Goal: Locate item on page: Find specific information or element within the current view

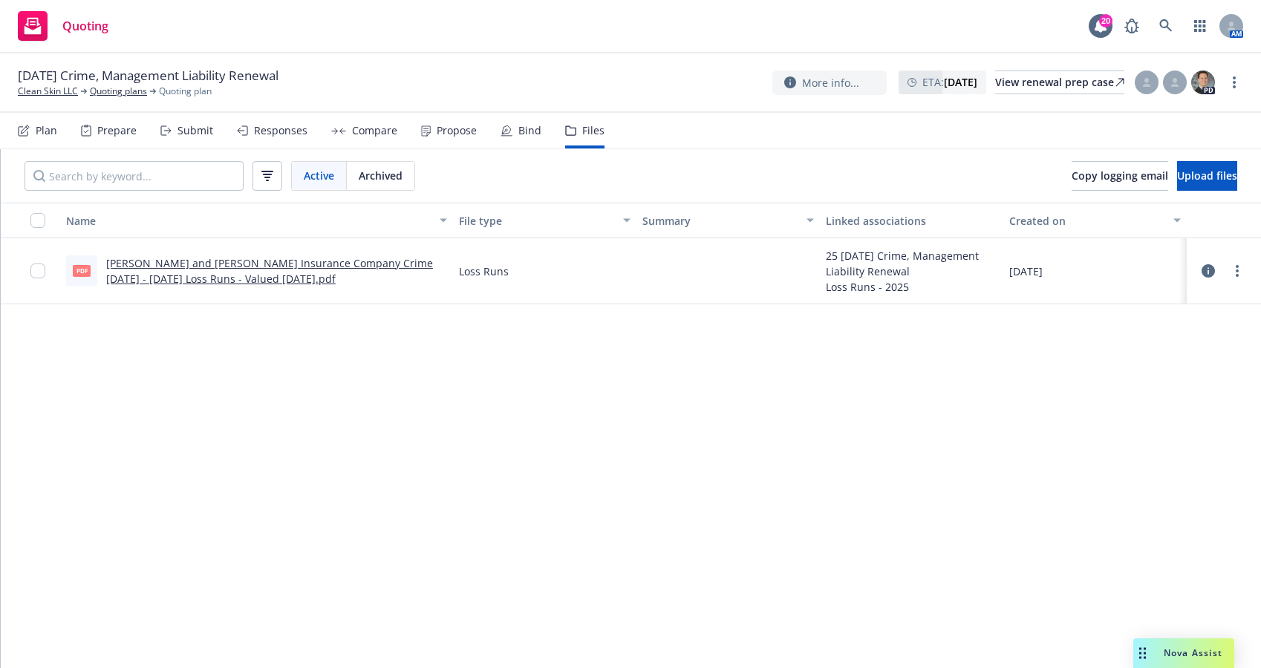
click at [15, 543] on div "Name File type Summary Linked associations Created on pdf [PERSON_NAME] and [PE…" at bounding box center [631, 435] width 1260 height 465
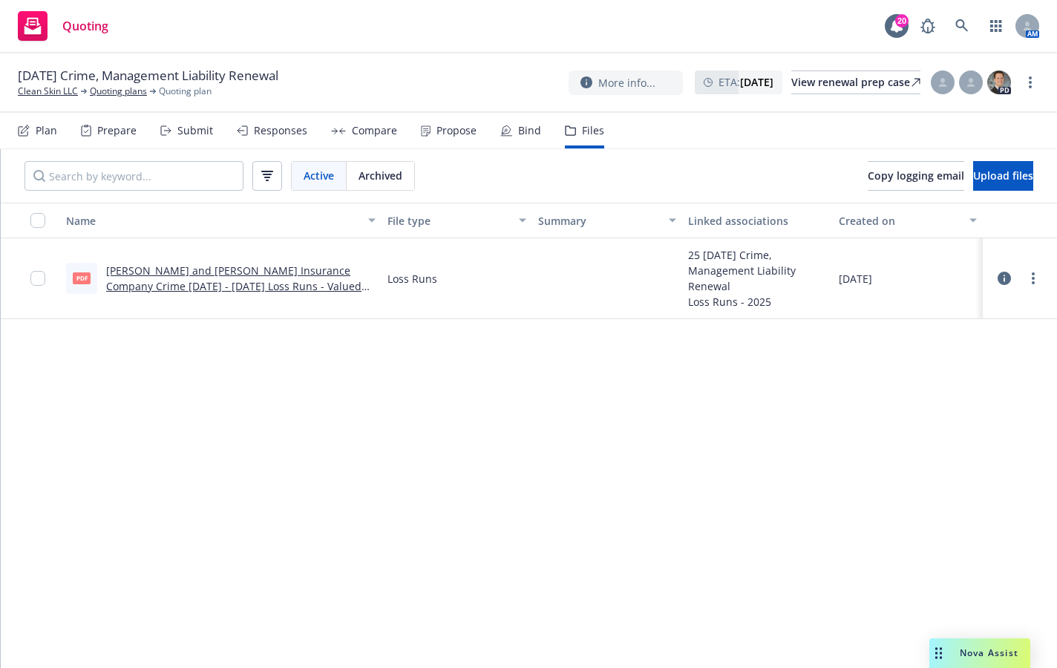
click at [221, 356] on div "Name File type Summary Linked associations Created on pdf [PERSON_NAME] and [PE…" at bounding box center [529, 435] width 1056 height 465
